Goal: Task Accomplishment & Management: Use online tool/utility

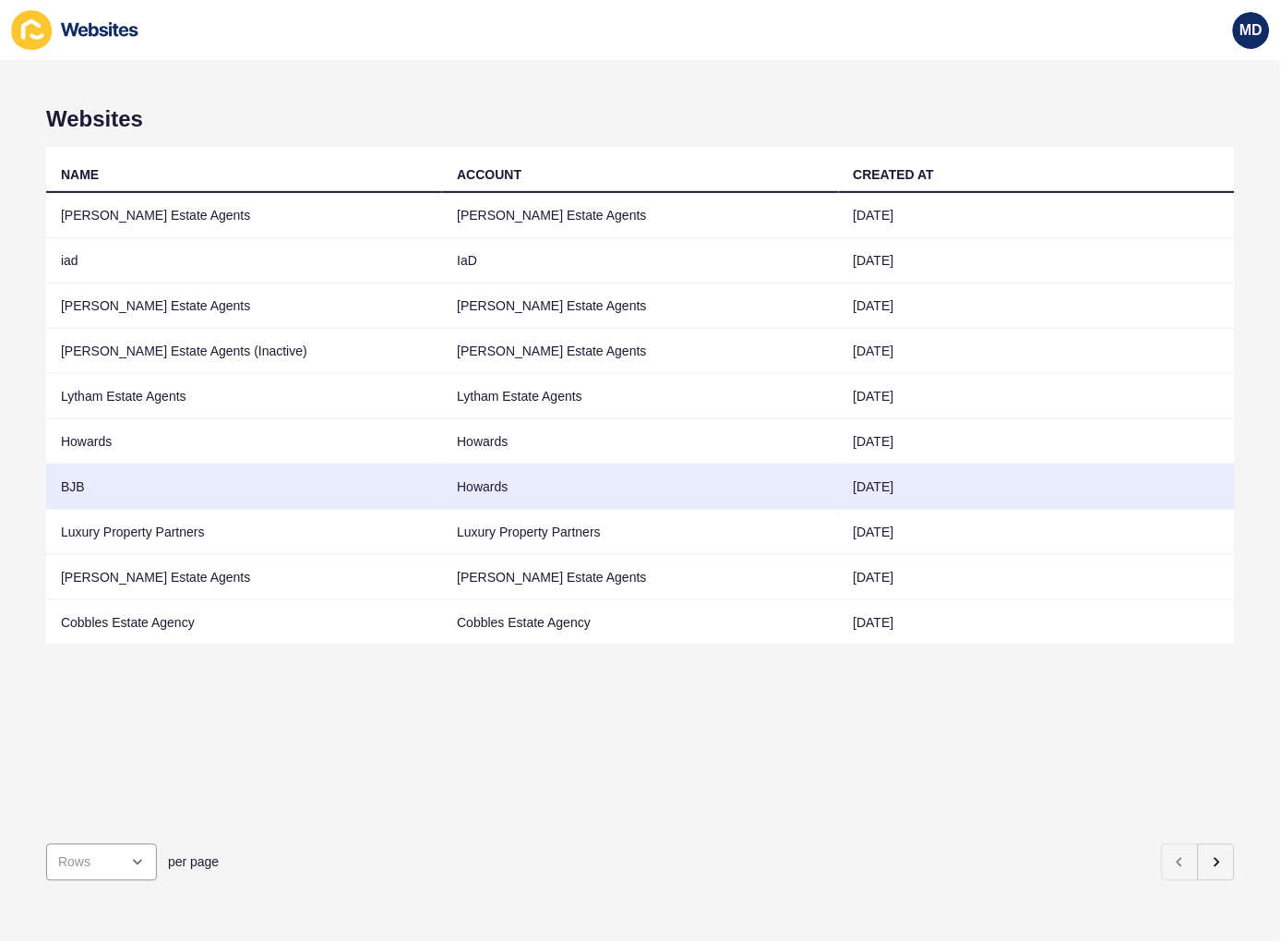
click at [167, 489] on td "BJB" at bounding box center [244, 486] width 396 height 45
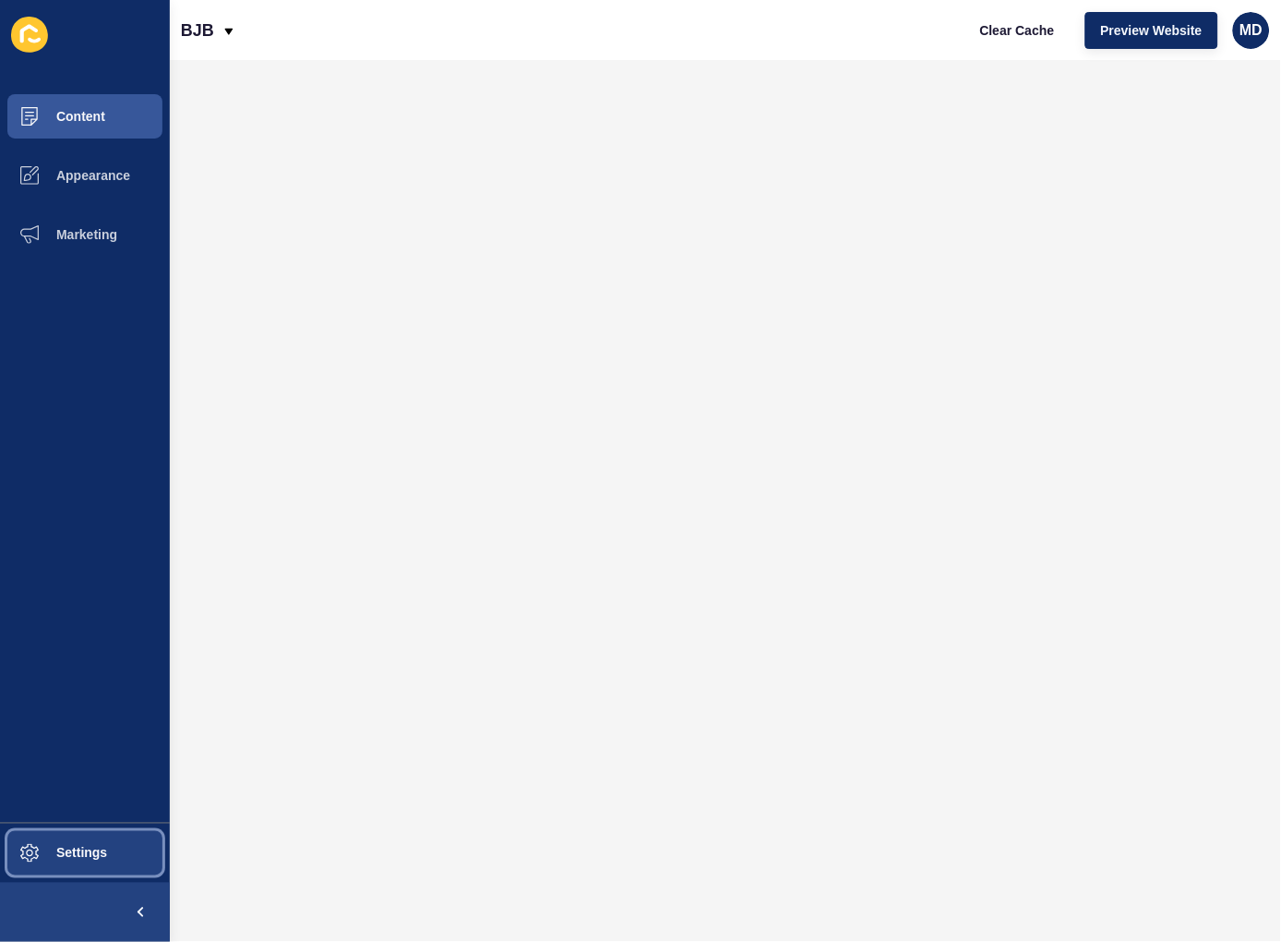
click at [125, 856] on button "Settings" at bounding box center [85, 853] width 170 height 59
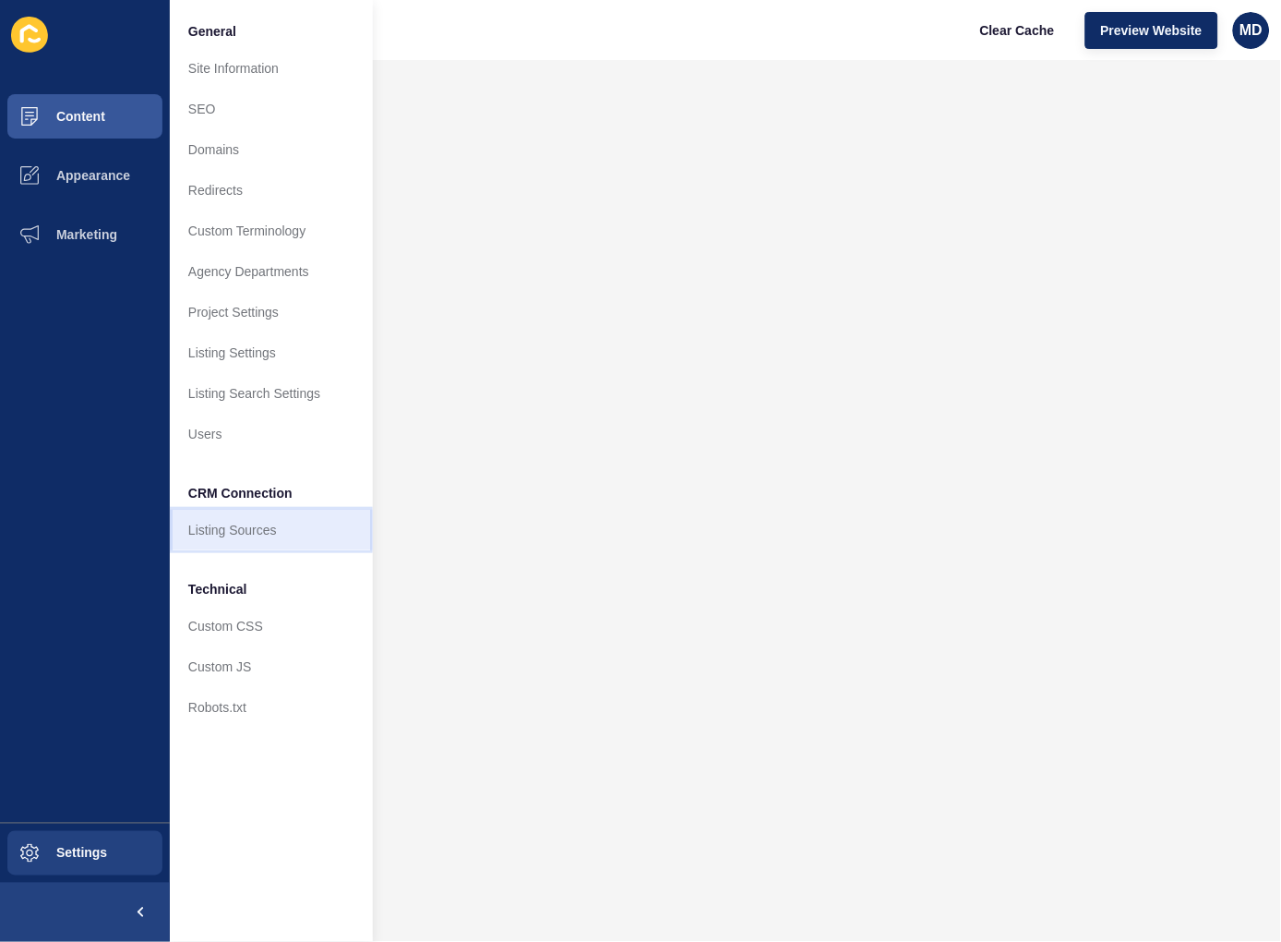
click at [255, 529] on link "Listing Sources" at bounding box center [271, 530] width 203 height 41
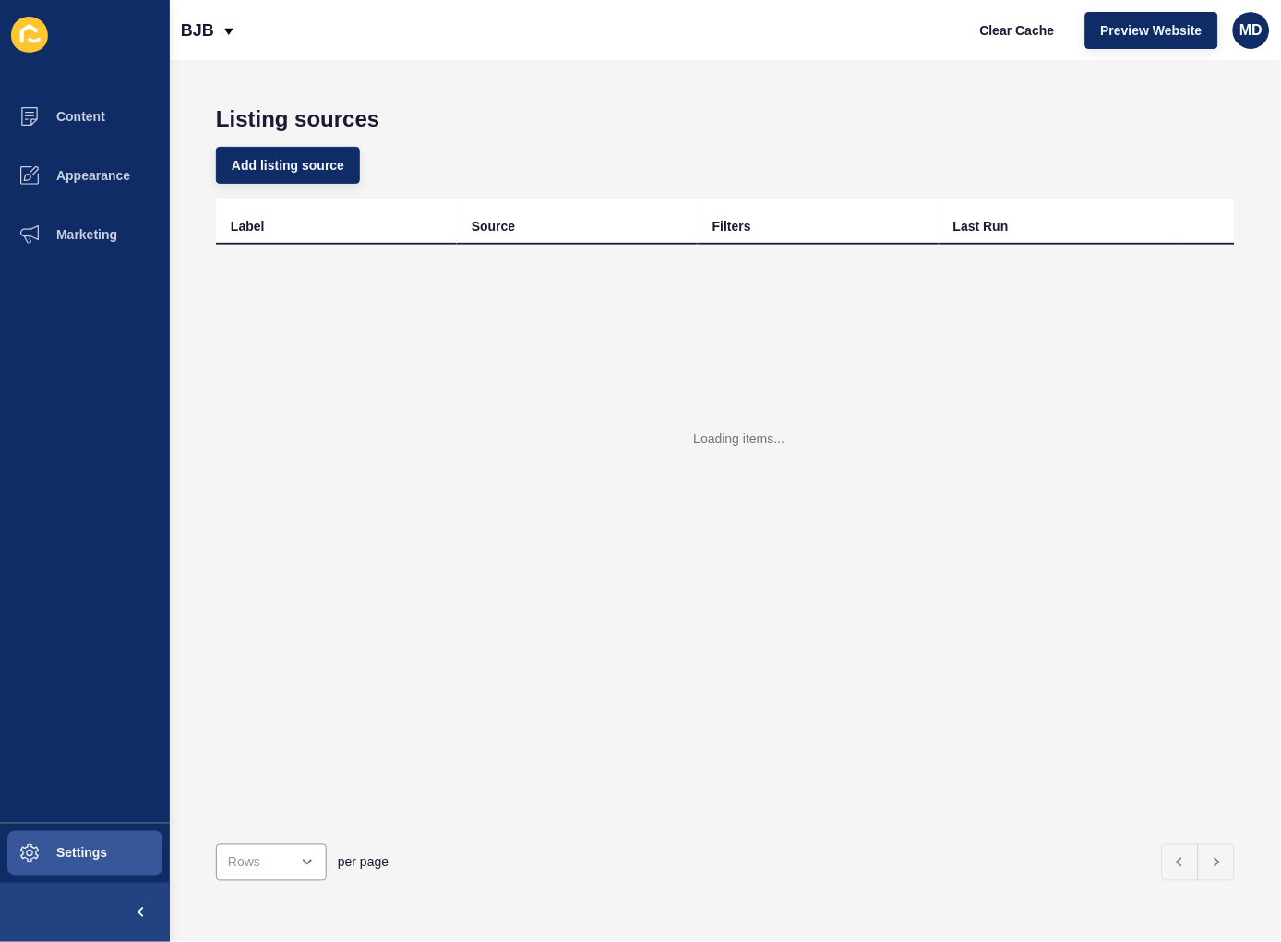
click at [268, 145] on div "Add listing source" at bounding box center [725, 165] width 1019 height 66
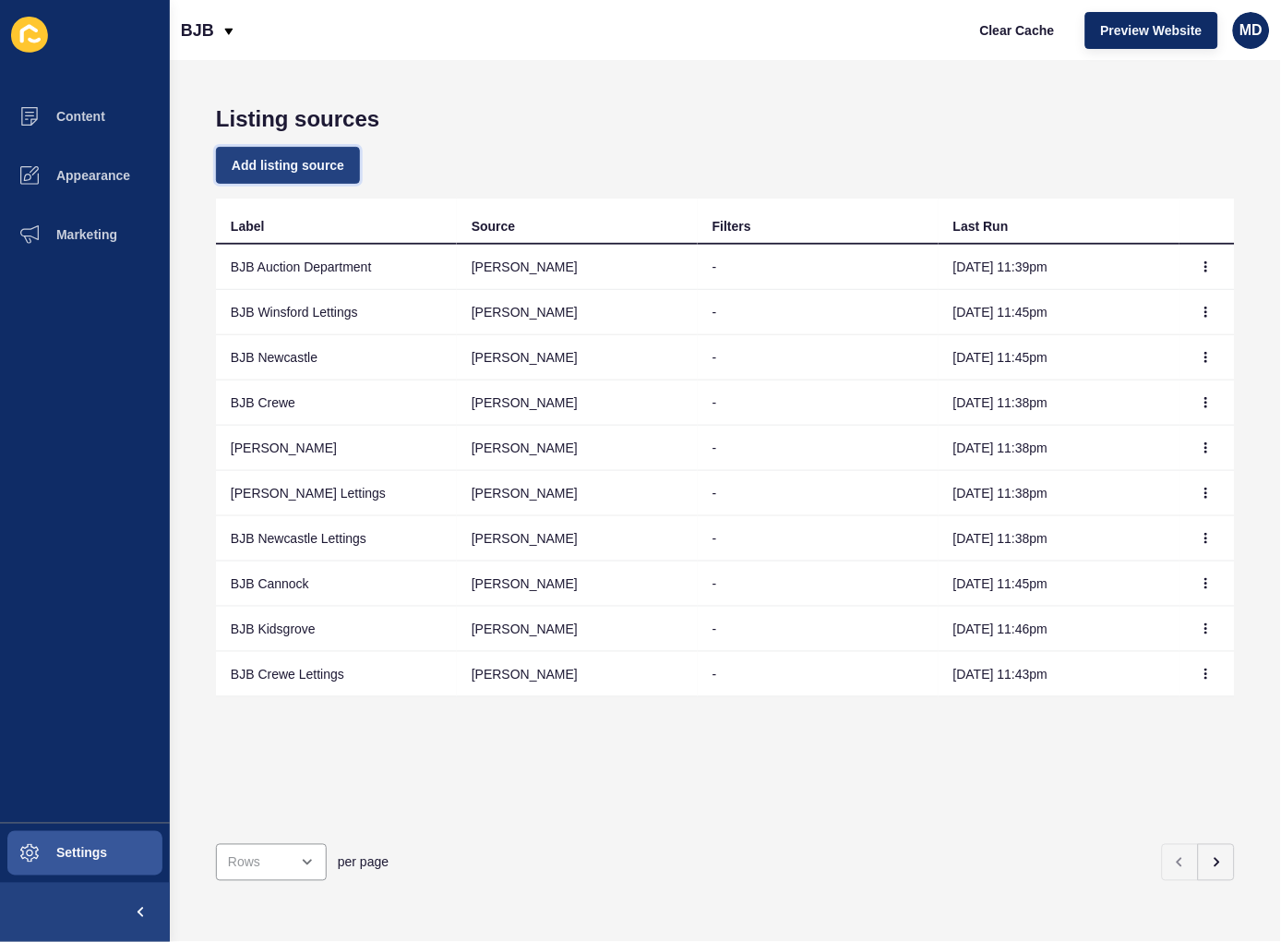
click at [274, 159] on span "Add listing source" at bounding box center [288, 165] width 113 height 18
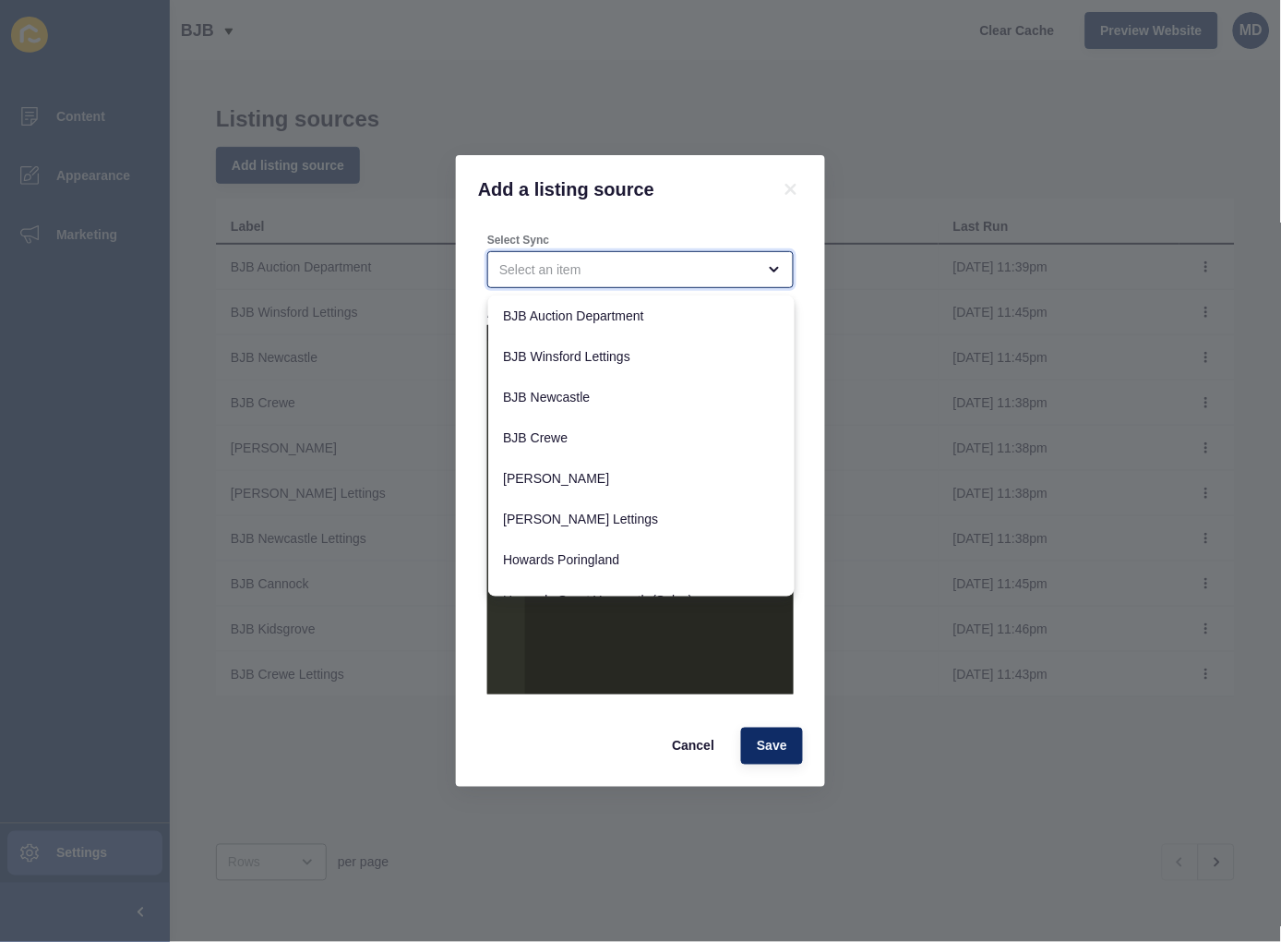
click at [600, 281] on div "close menu" at bounding box center [640, 269] width 307 height 37
click at [595, 272] on div "close menu" at bounding box center [627, 269] width 257 height 18
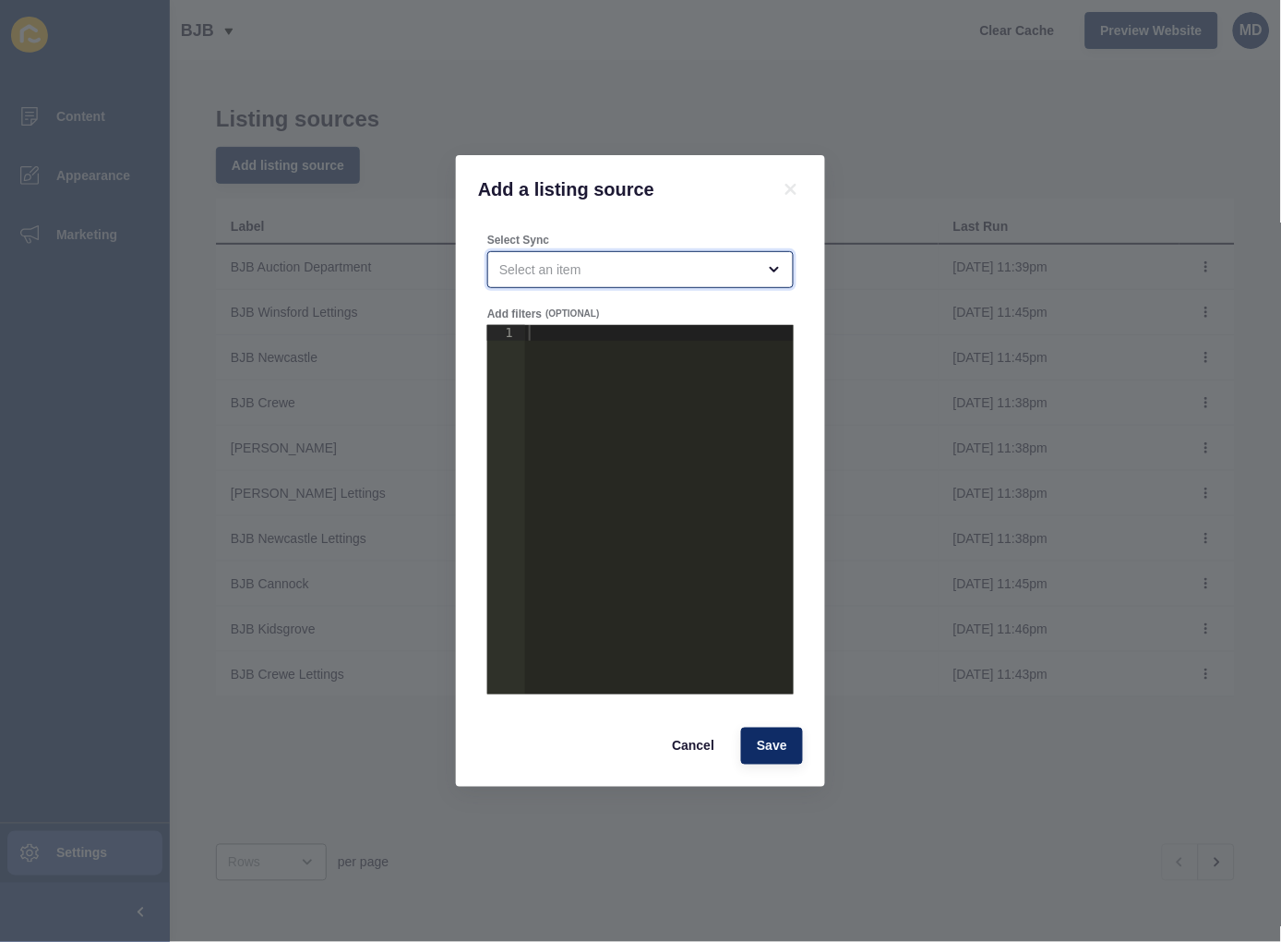
click at [592, 262] on div "open menu" at bounding box center [627, 269] width 257 height 18
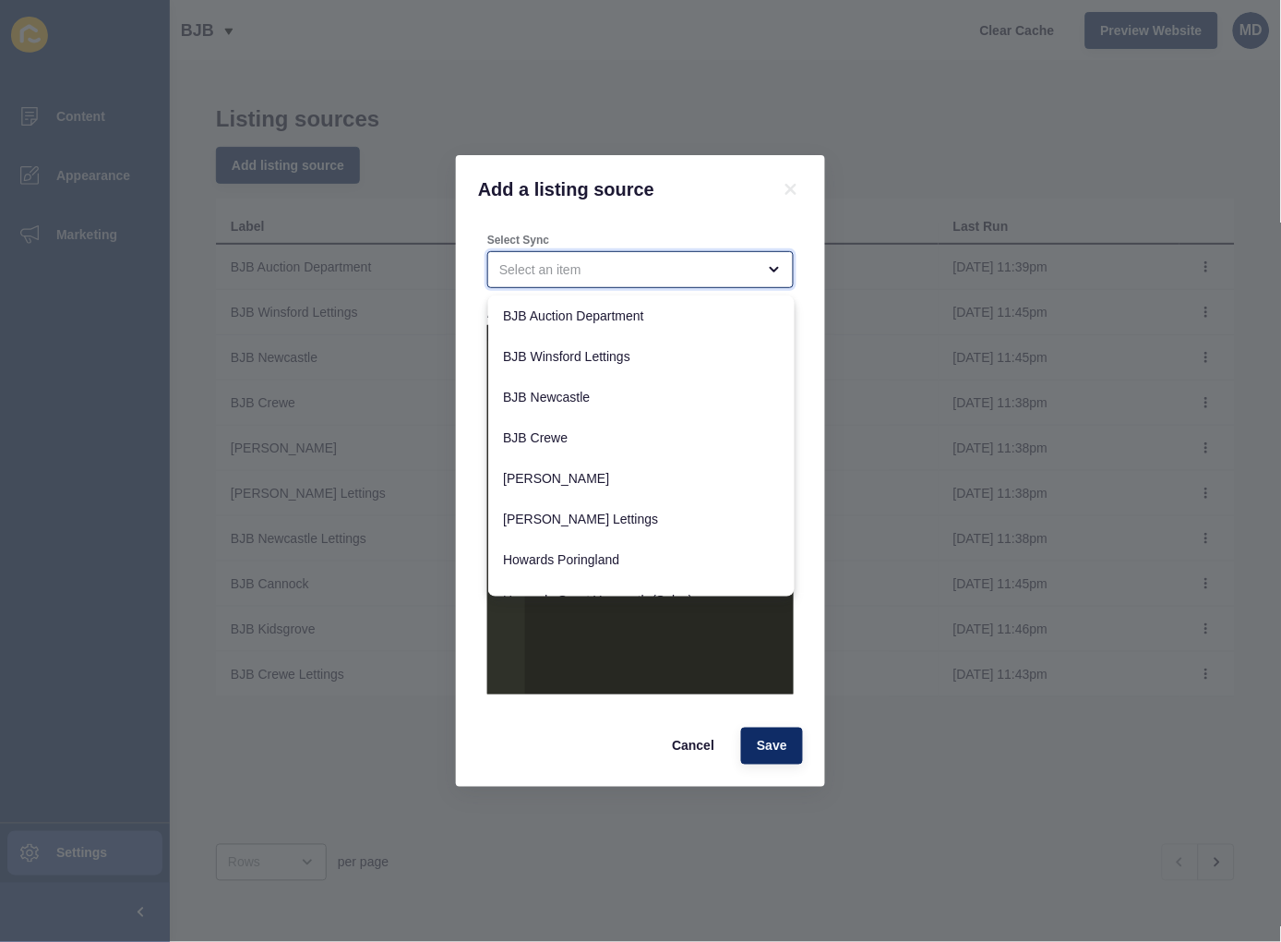
click at [592, 262] on div "close menu" at bounding box center [627, 269] width 257 height 18
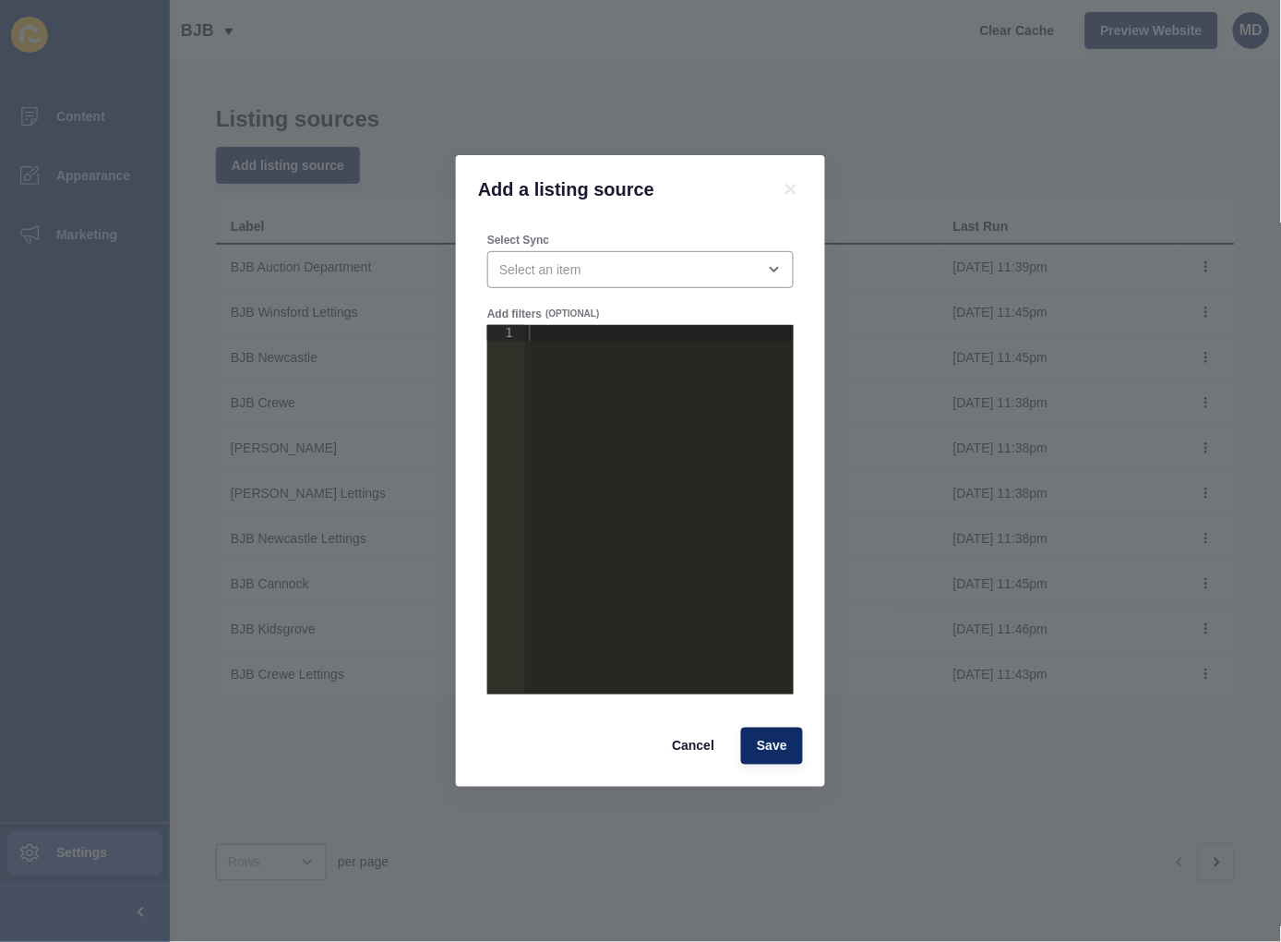
click at [592, 355] on div at bounding box center [659, 525] width 269 height 401
paste textarea "3862"
type textarea "3862"
click at [559, 252] on div "open menu" at bounding box center [640, 269] width 307 height 37
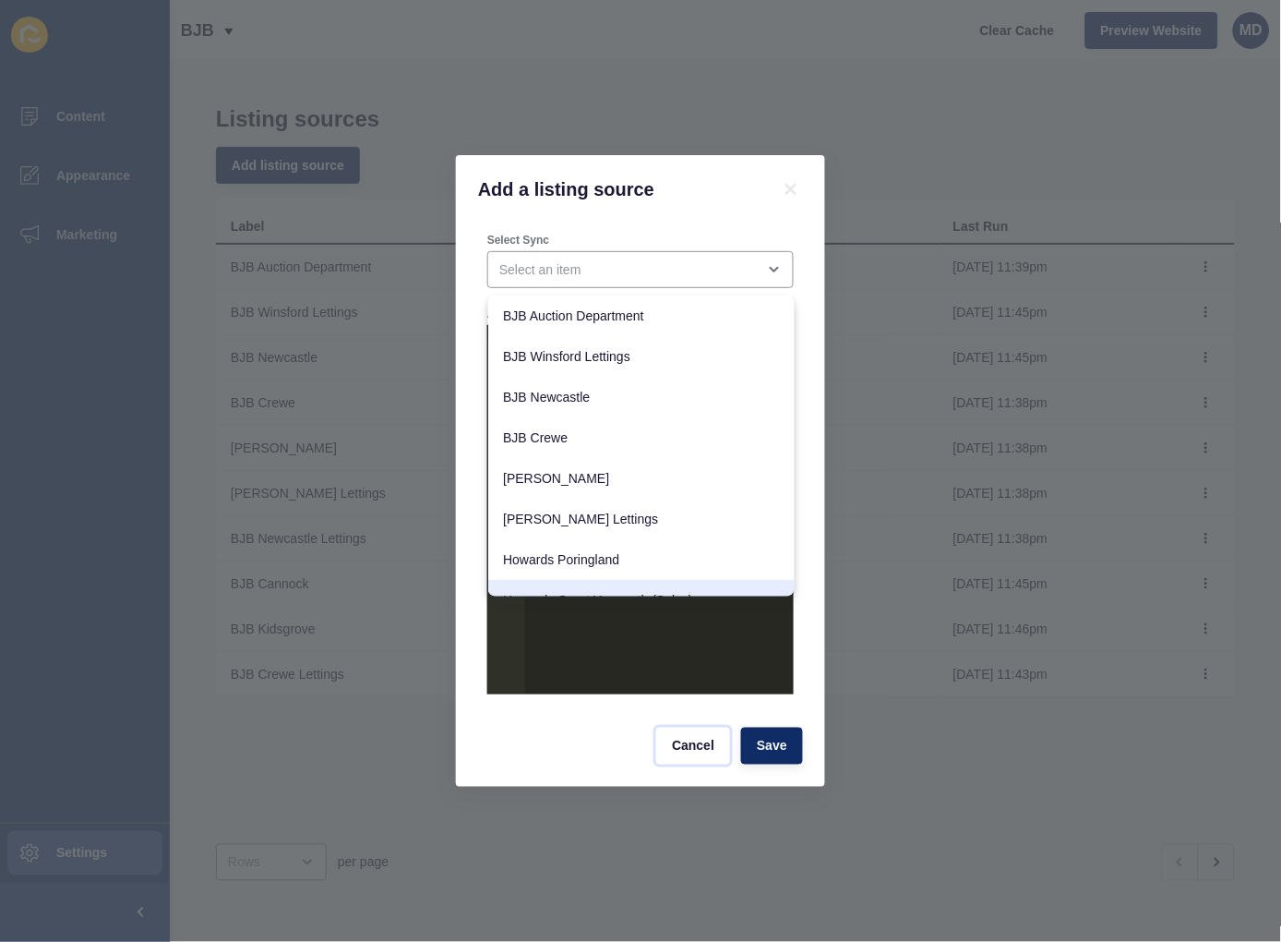
click at [709, 745] on span "Cancel" at bounding box center [693, 746] width 42 height 18
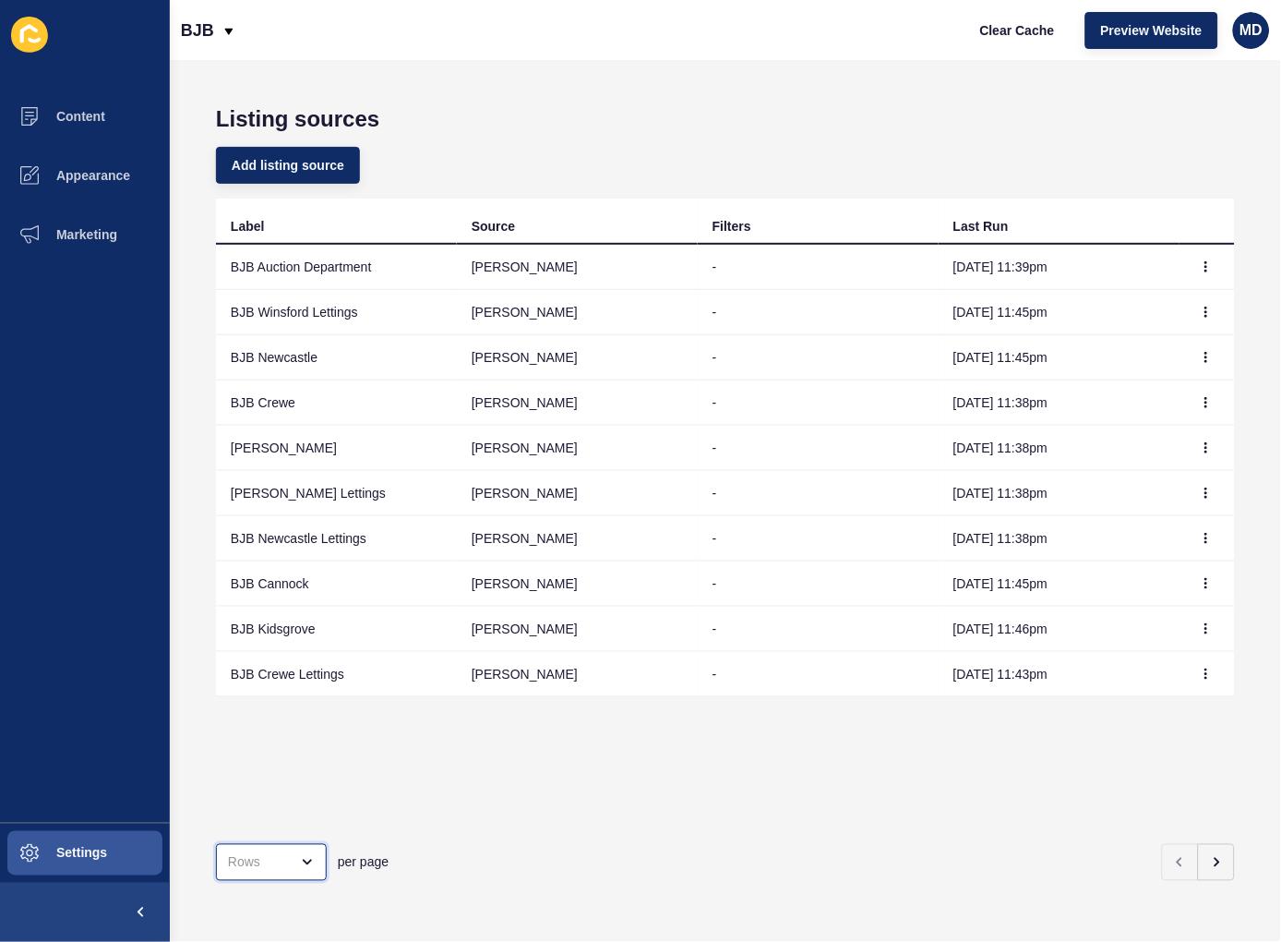
click at [268, 853] on div "open menu" at bounding box center [258, 862] width 61 height 18
click at [281, 797] on div "100 Rows" at bounding box center [276, 800] width 90 height 18
type input "100 Rows"
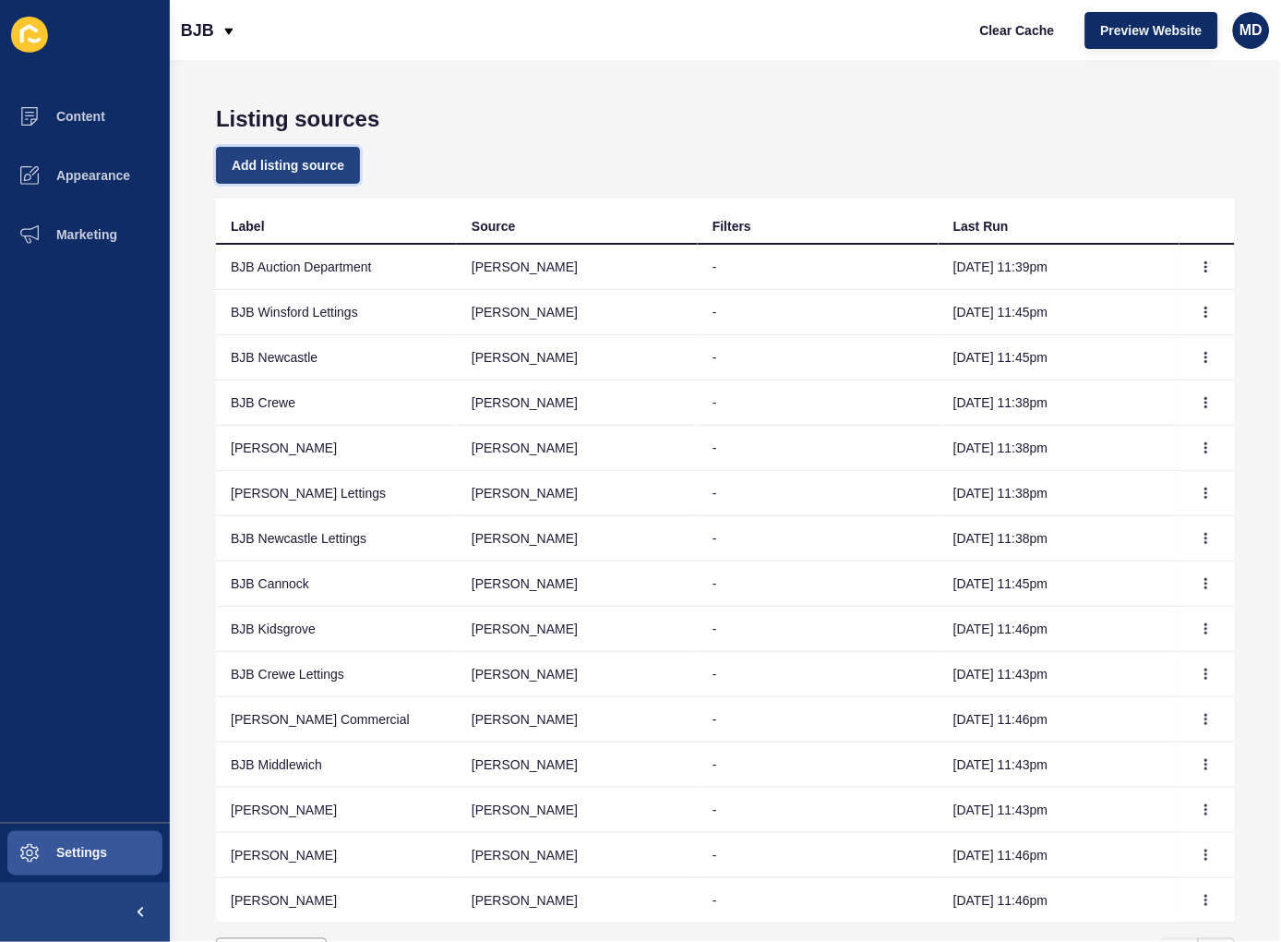
click at [261, 178] on button "Add listing source" at bounding box center [288, 165] width 144 height 37
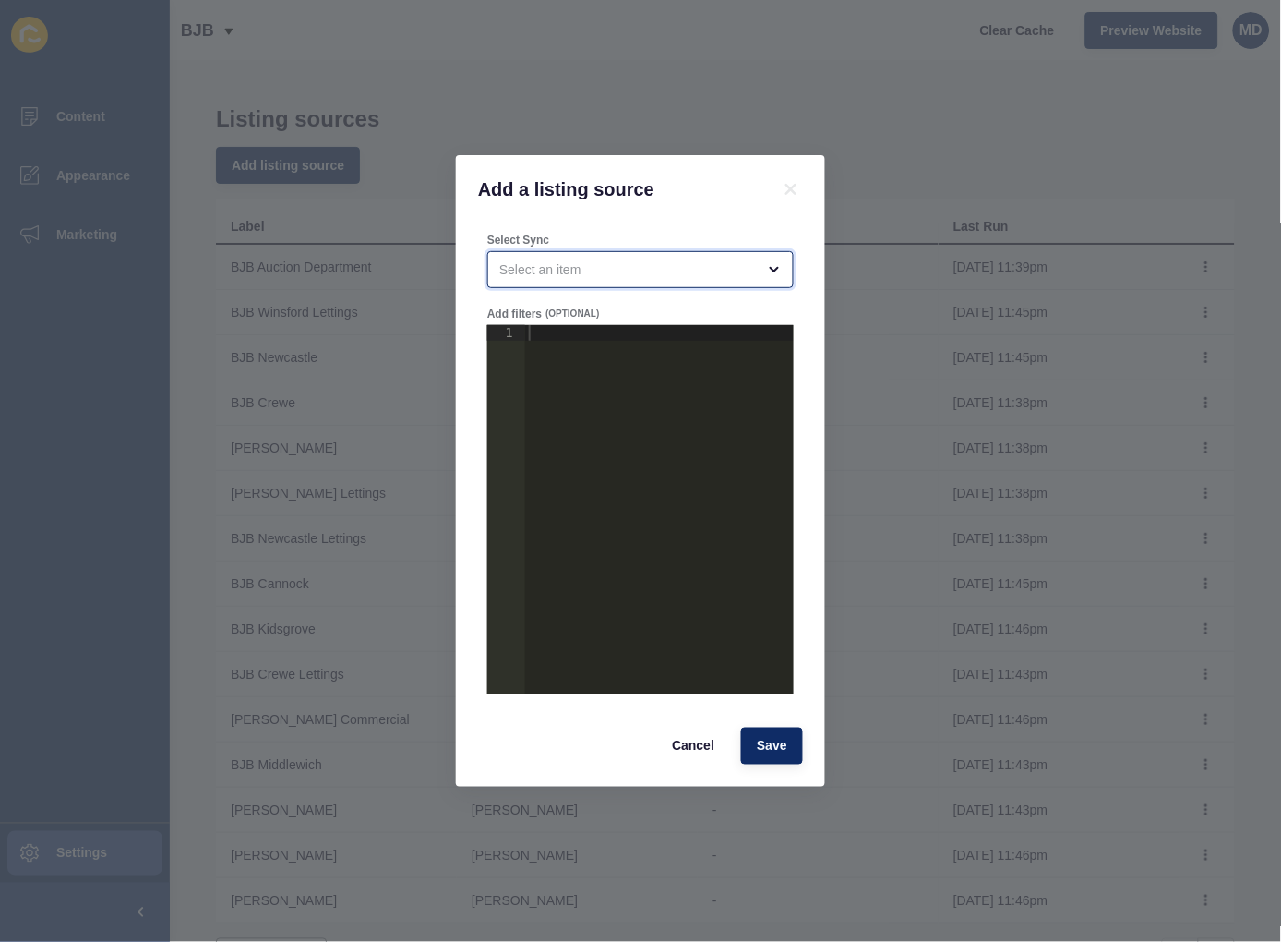
click at [559, 271] on div "open menu" at bounding box center [627, 269] width 257 height 18
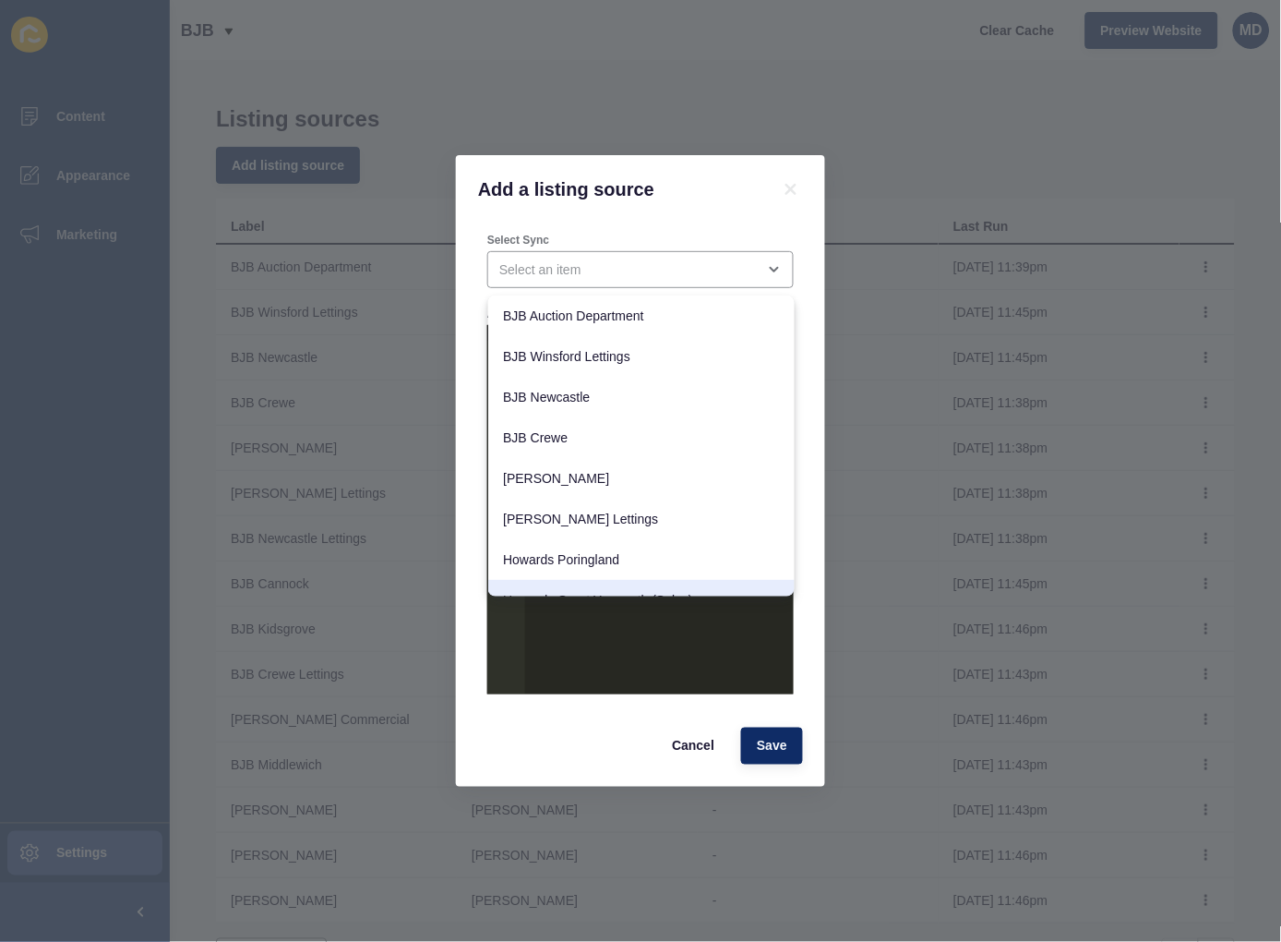
click at [607, 757] on div "Cancel Save" at bounding box center [641, 746] width 336 height 48
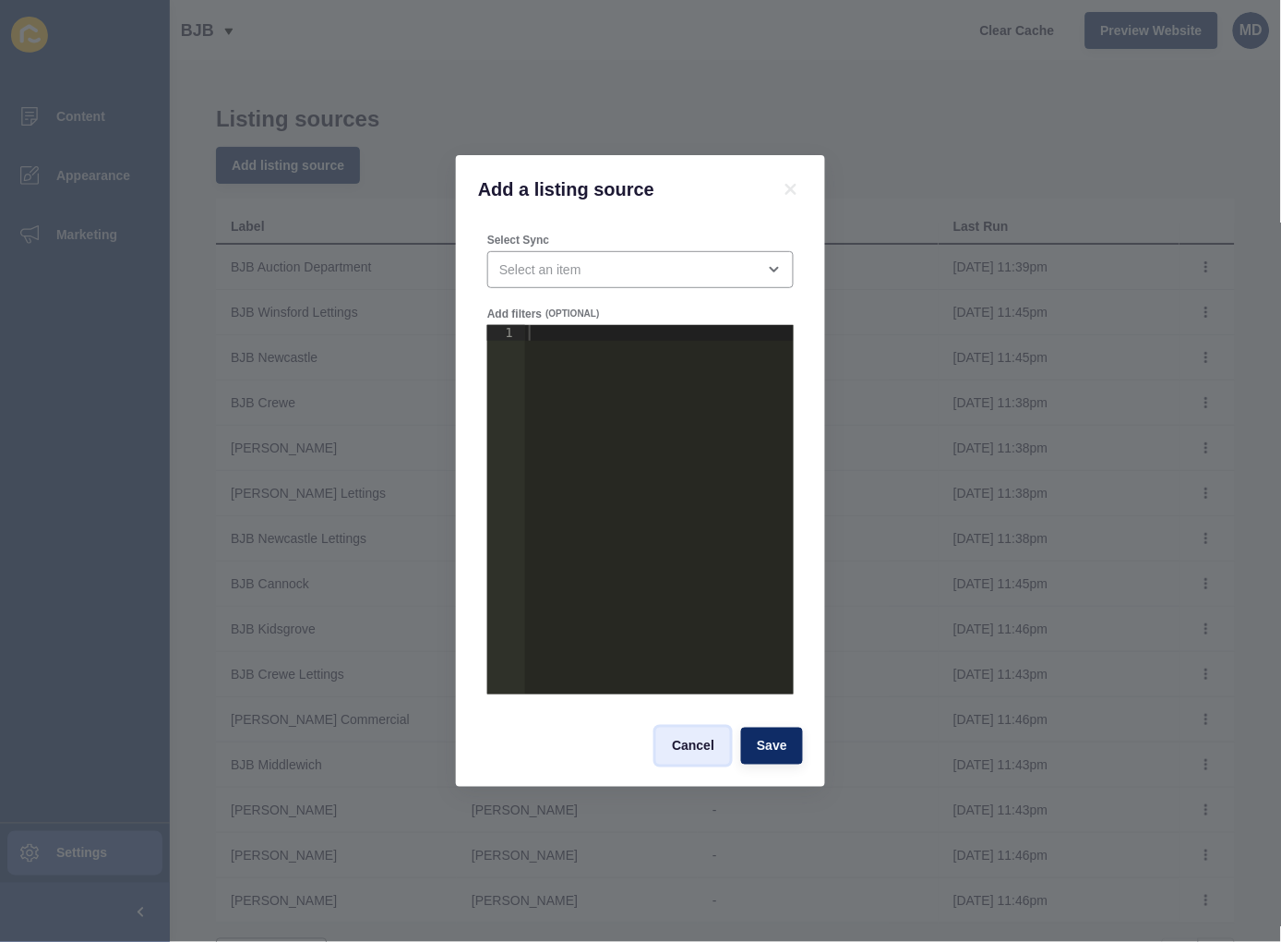
click at [697, 750] on span "Cancel" at bounding box center [693, 746] width 42 height 18
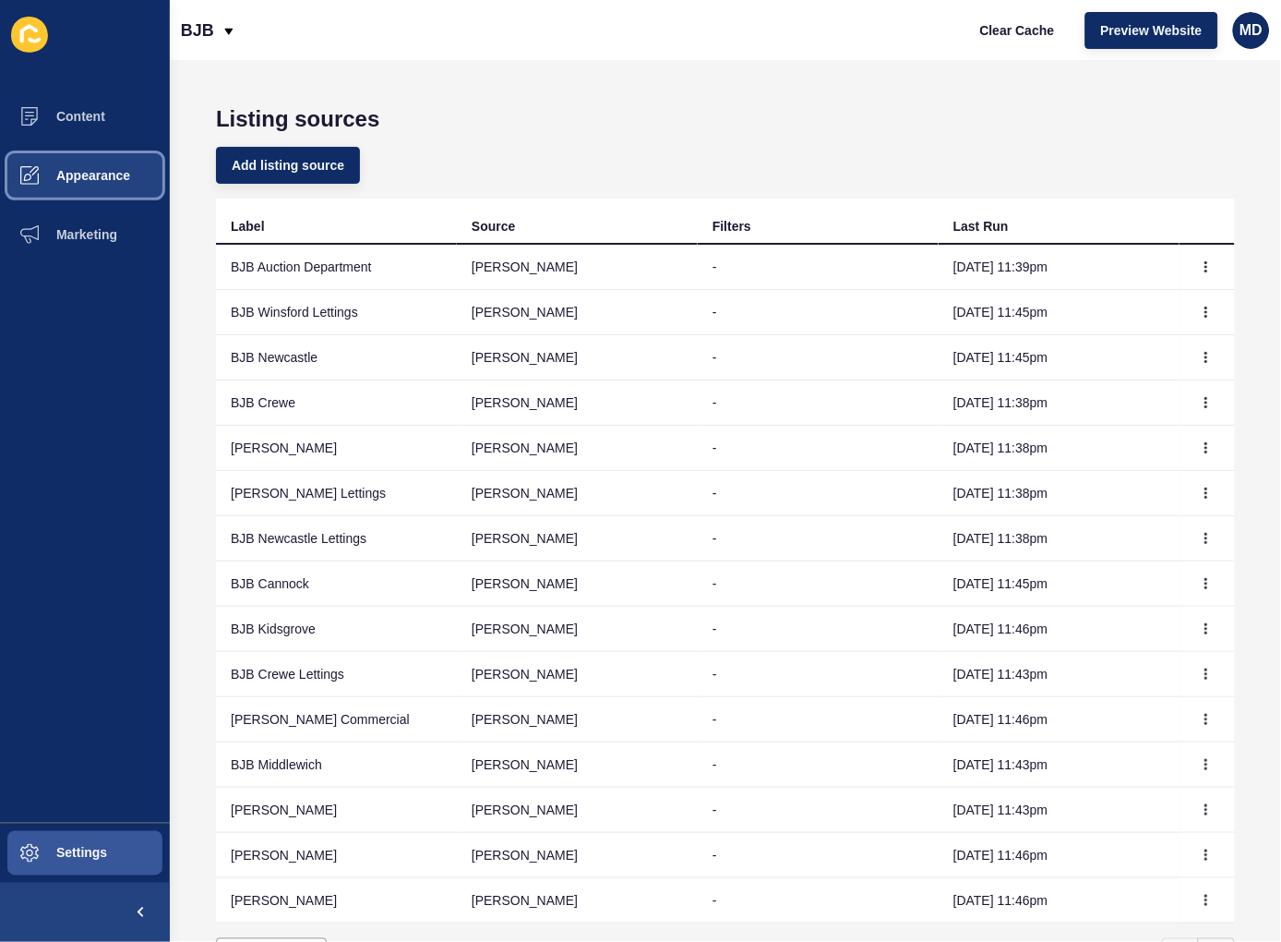
click at [60, 173] on span "Appearance" at bounding box center [63, 175] width 133 height 15
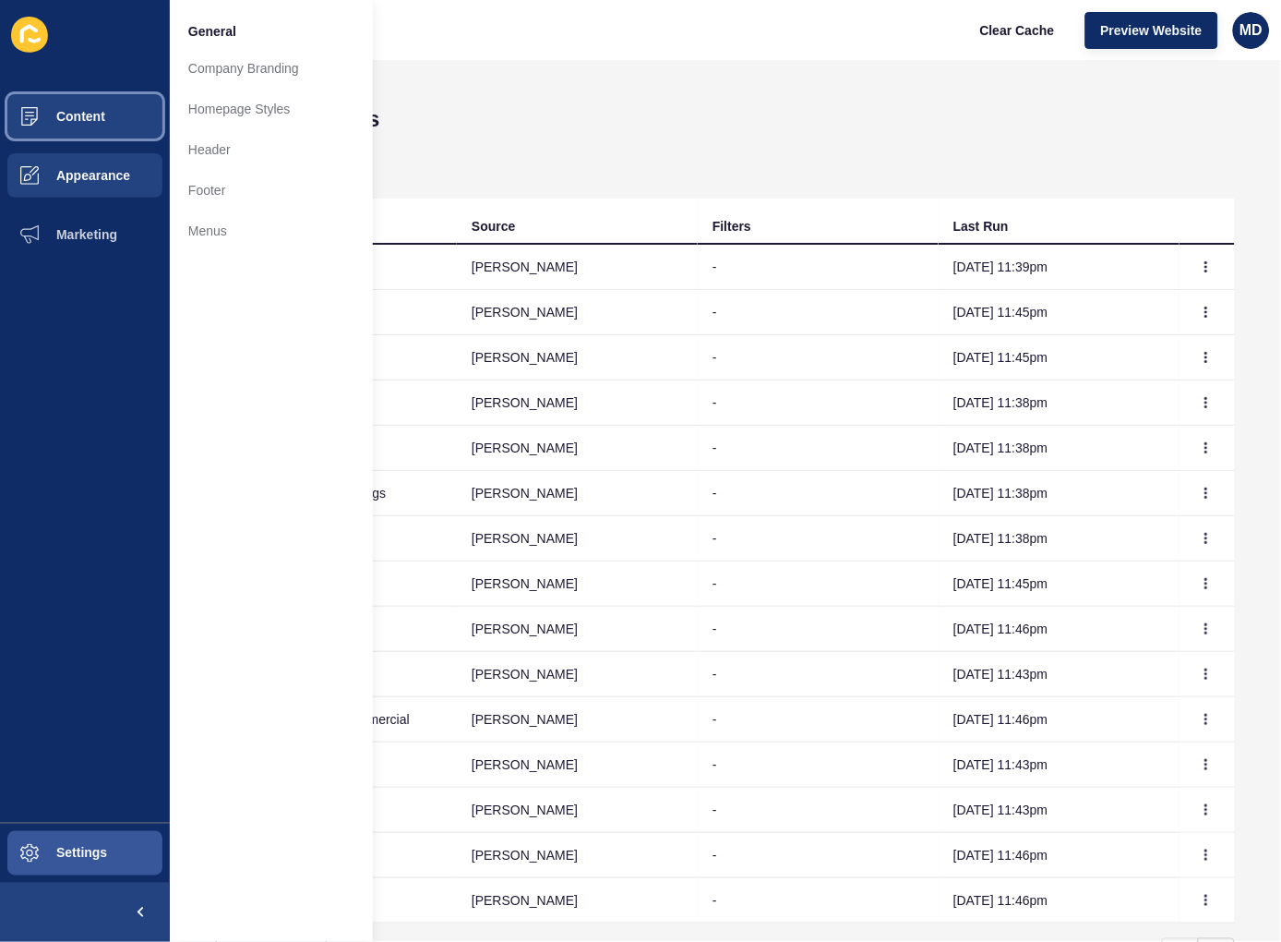
click at [76, 121] on span "Content" at bounding box center [51, 116] width 108 height 15
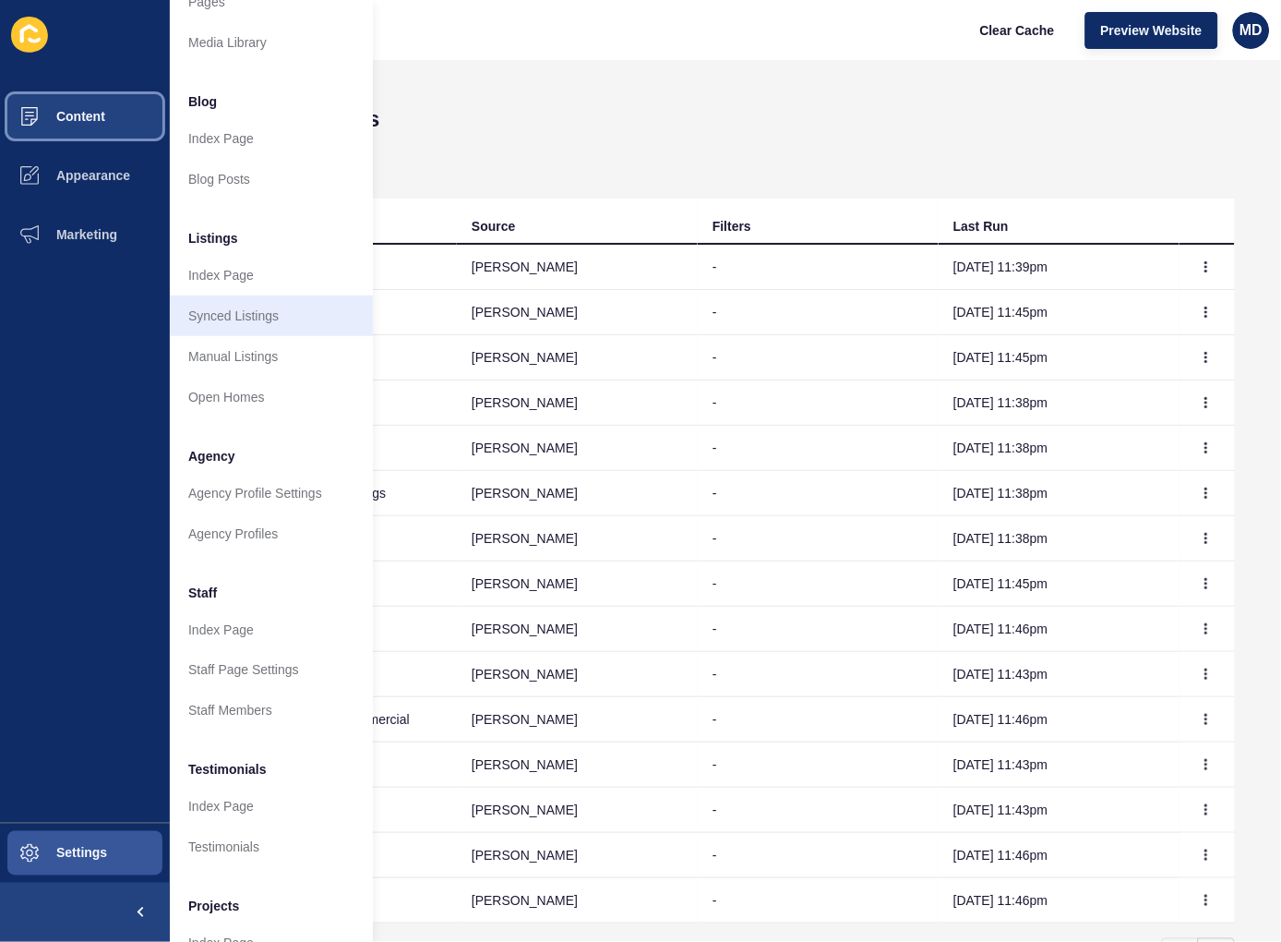
scroll to position [102, 0]
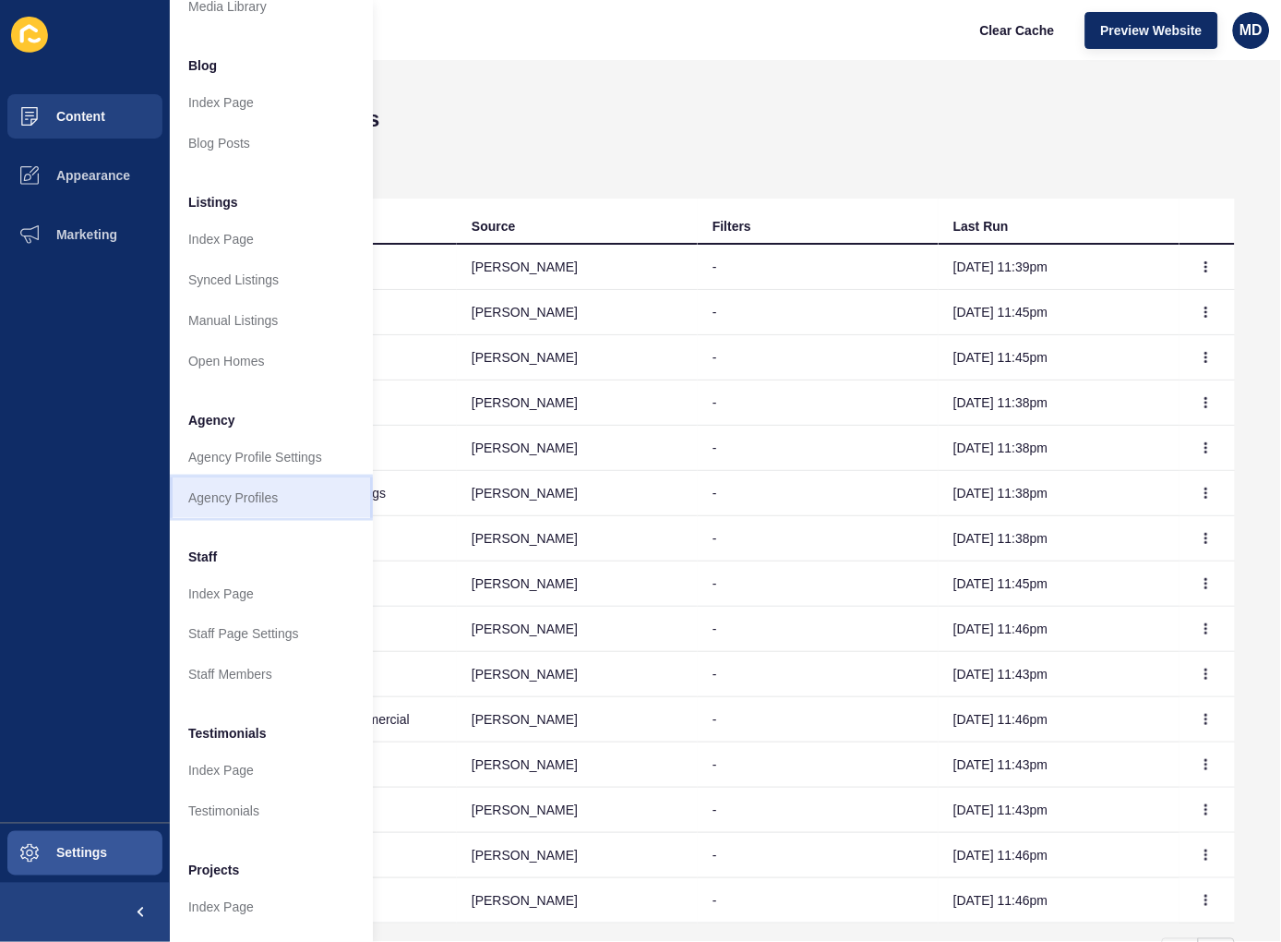
click at [271, 496] on link "Agency Profiles" at bounding box center [271, 497] width 203 height 41
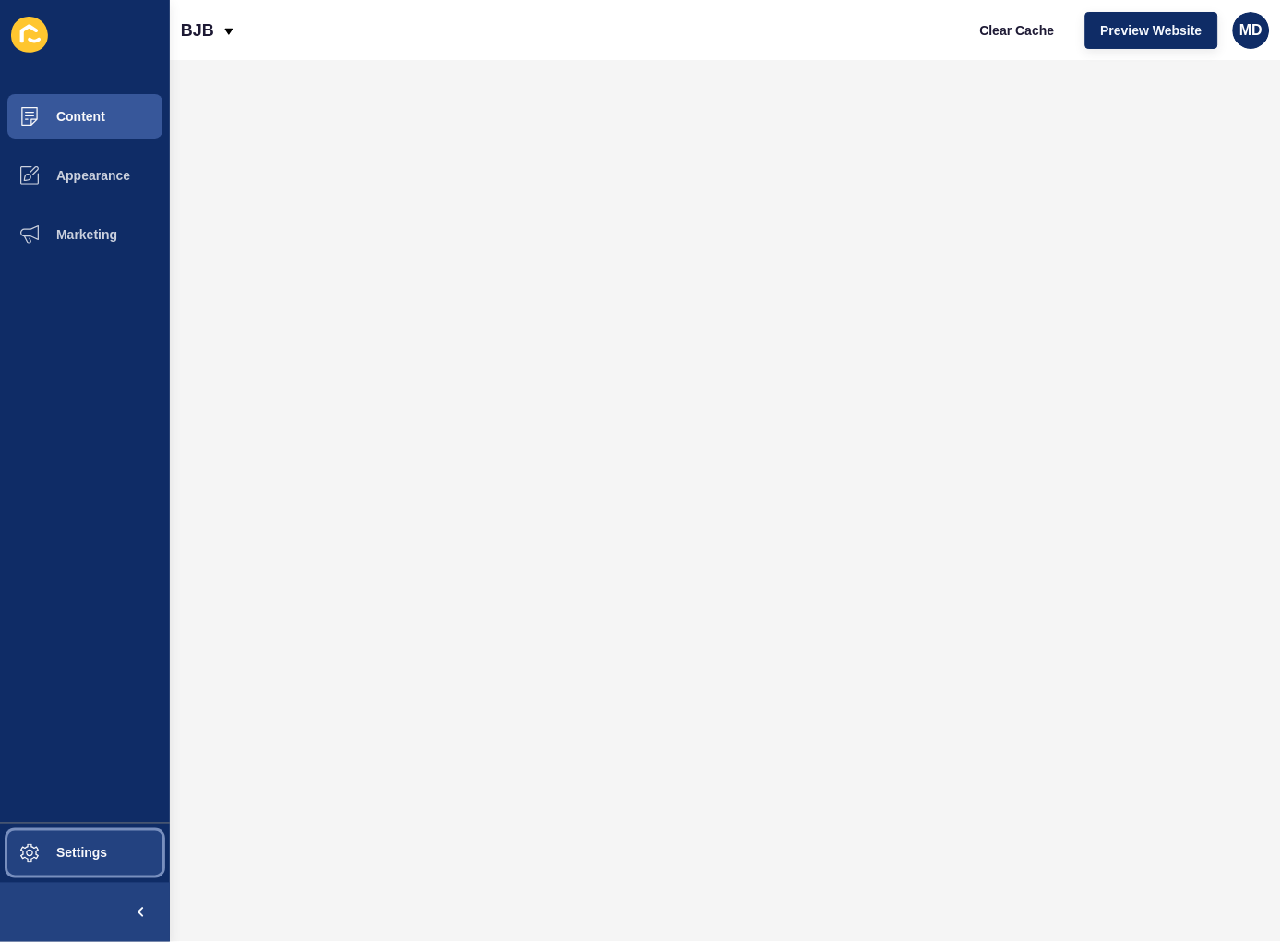
click at [71, 866] on button "Settings" at bounding box center [85, 853] width 170 height 59
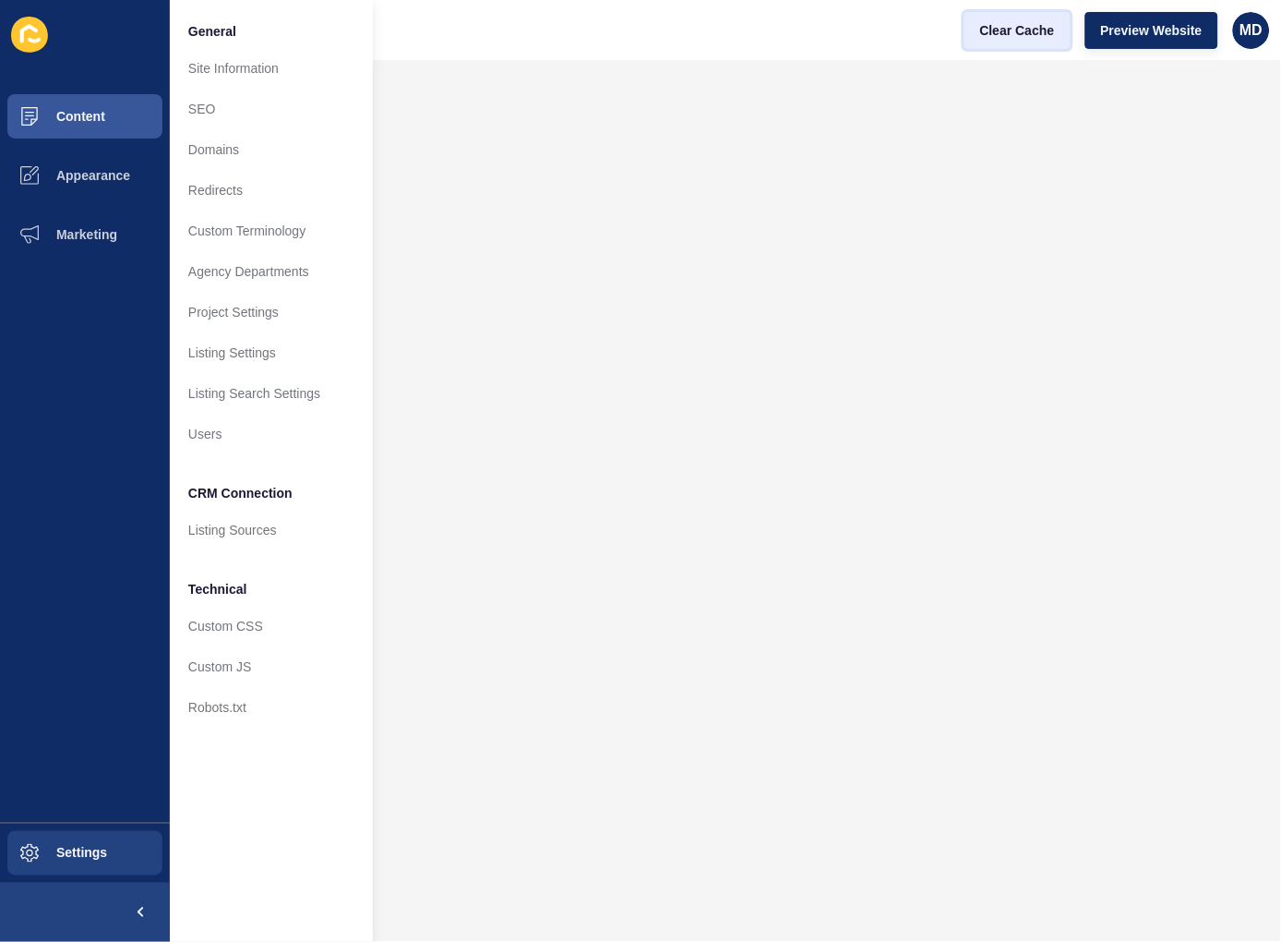
click at [1007, 21] on span "Clear Cache" at bounding box center [1017, 30] width 75 height 18
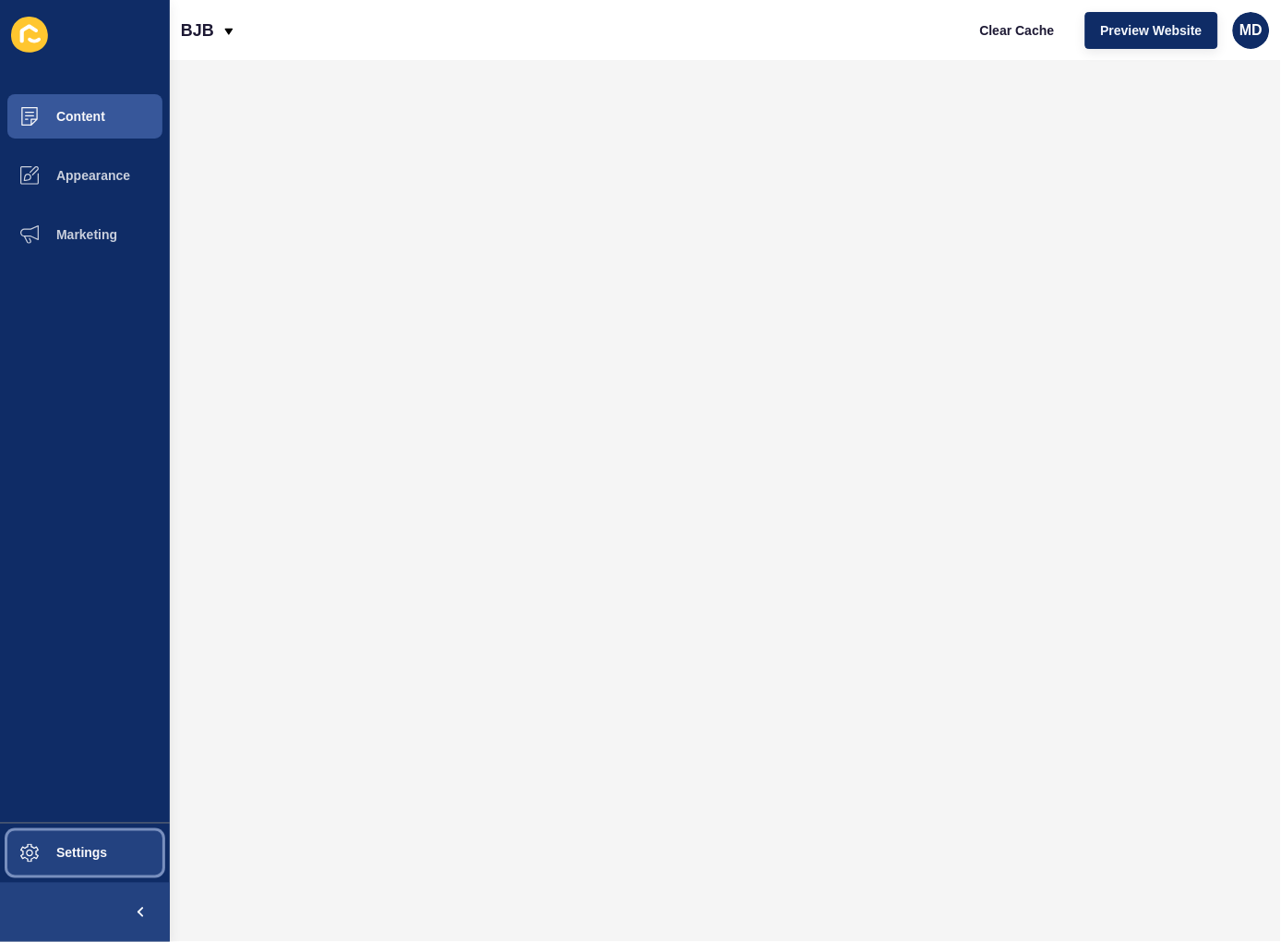
click at [78, 869] on button "Settings" at bounding box center [85, 853] width 170 height 59
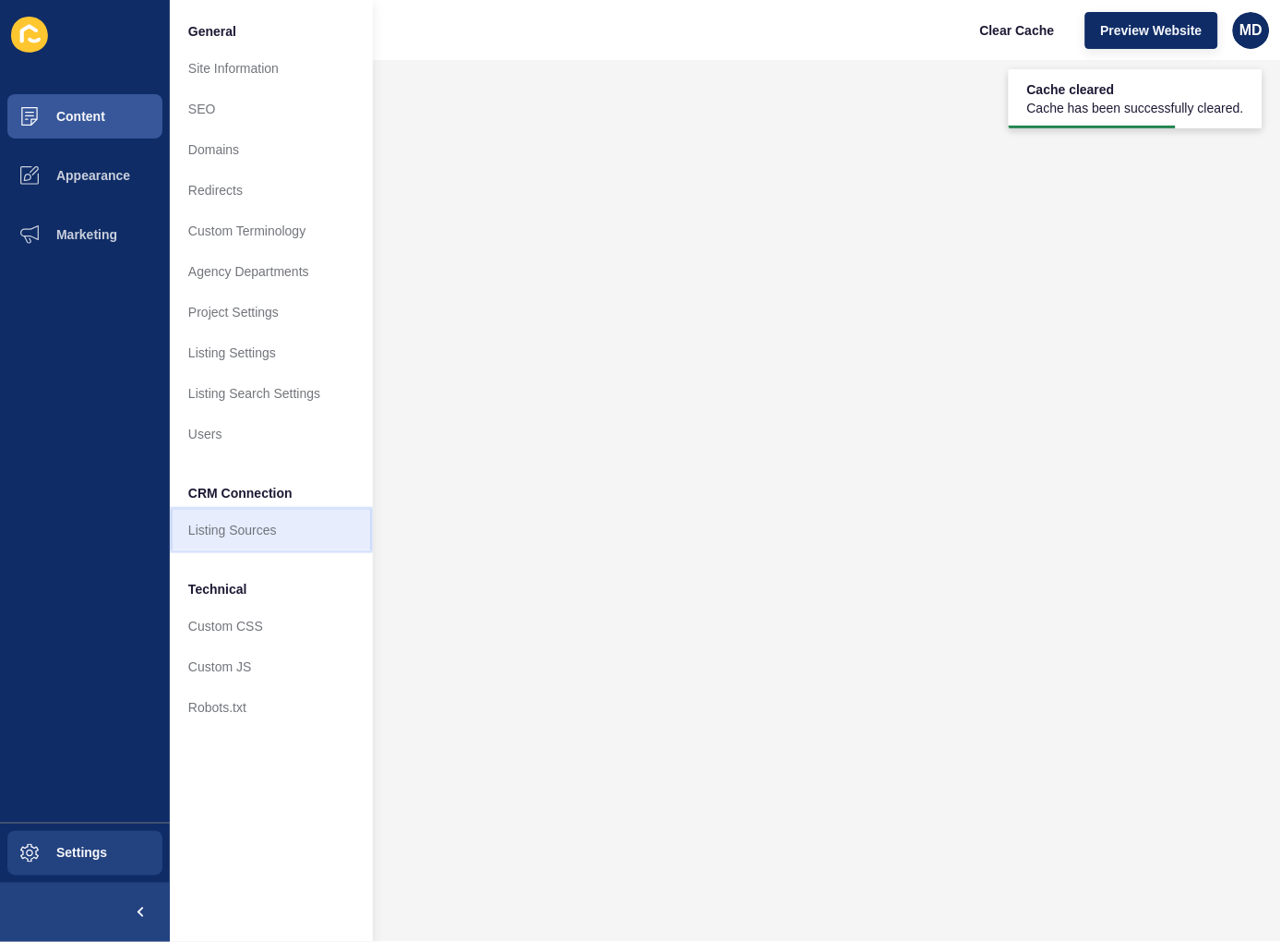
click at [227, 530] on link "Listing Sources" at bounding box center [271, 530] width 203 height 41
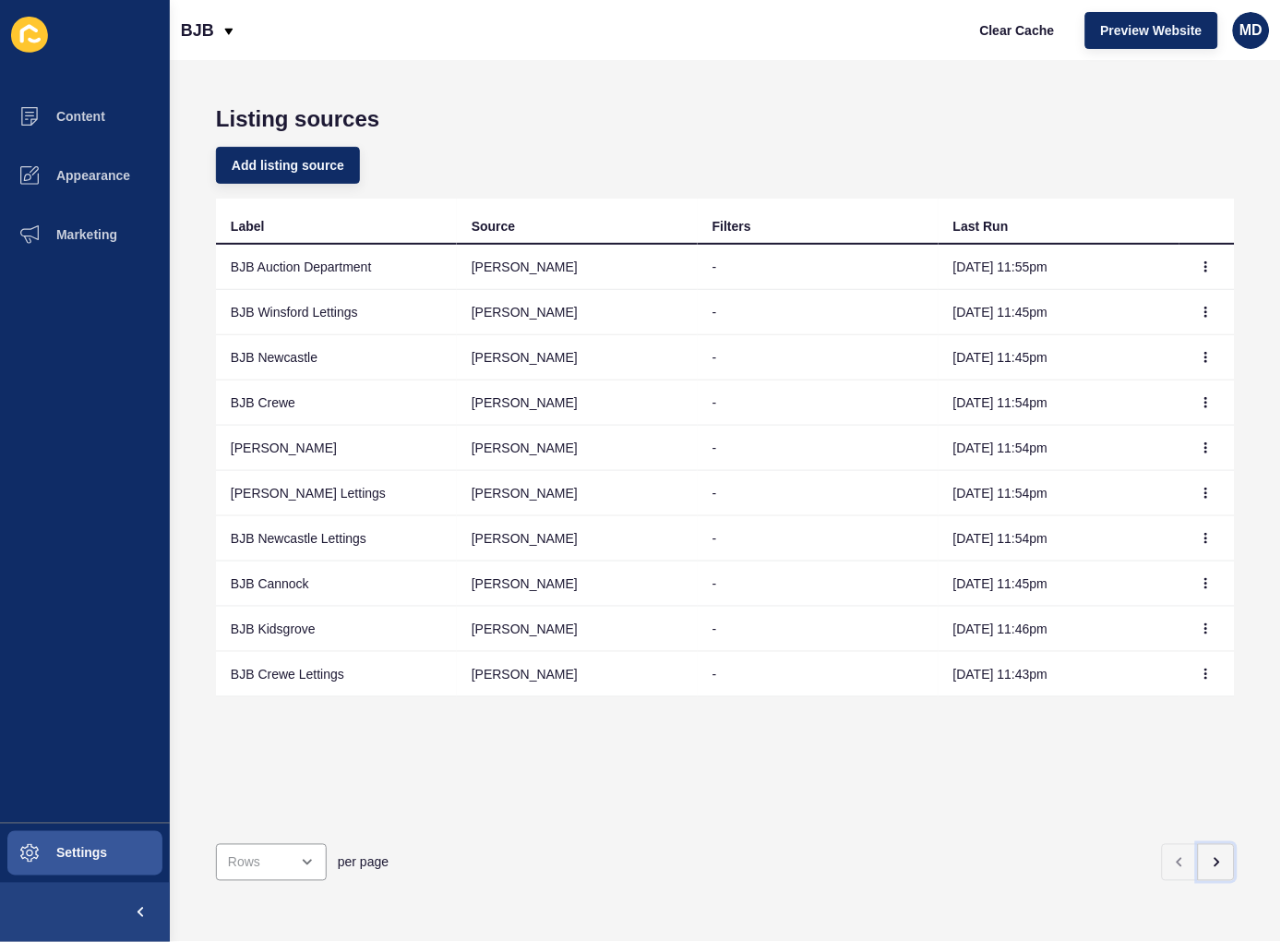
click at [1221, 849] on div "Listing sources Add listing source Label Source Filters Last Run BJB Auction De…" at bounding box center [726, 501] width 1112 height 882
click at [1198, 849] on button "button" at bounding box center [1216, 862] width 37 height 37
click at [1143, 42] on button "Preview Website" at bounding box center [1152, 30] width 133 height 37
